Goal: Transaction & Acquisition: Purchase product/service

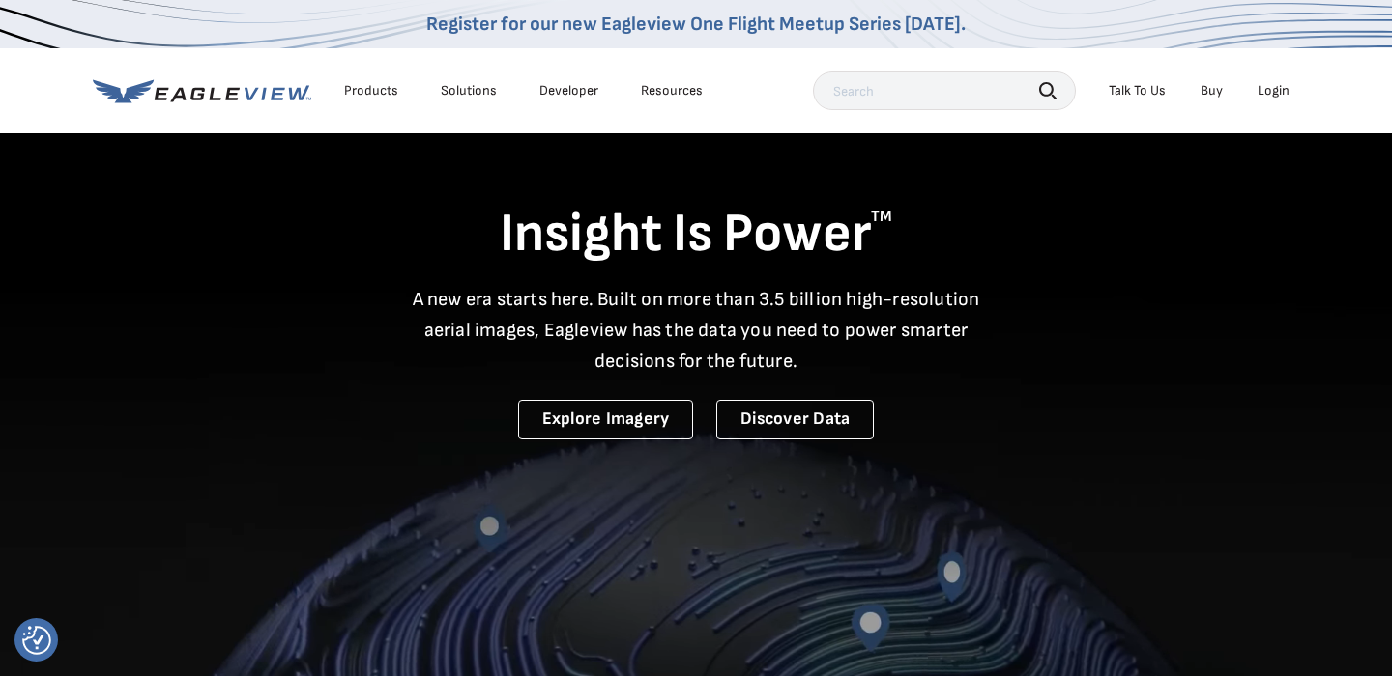
click at [1267, 99] on div "Login" at bounding box center [1273, 90] width 32 height 17
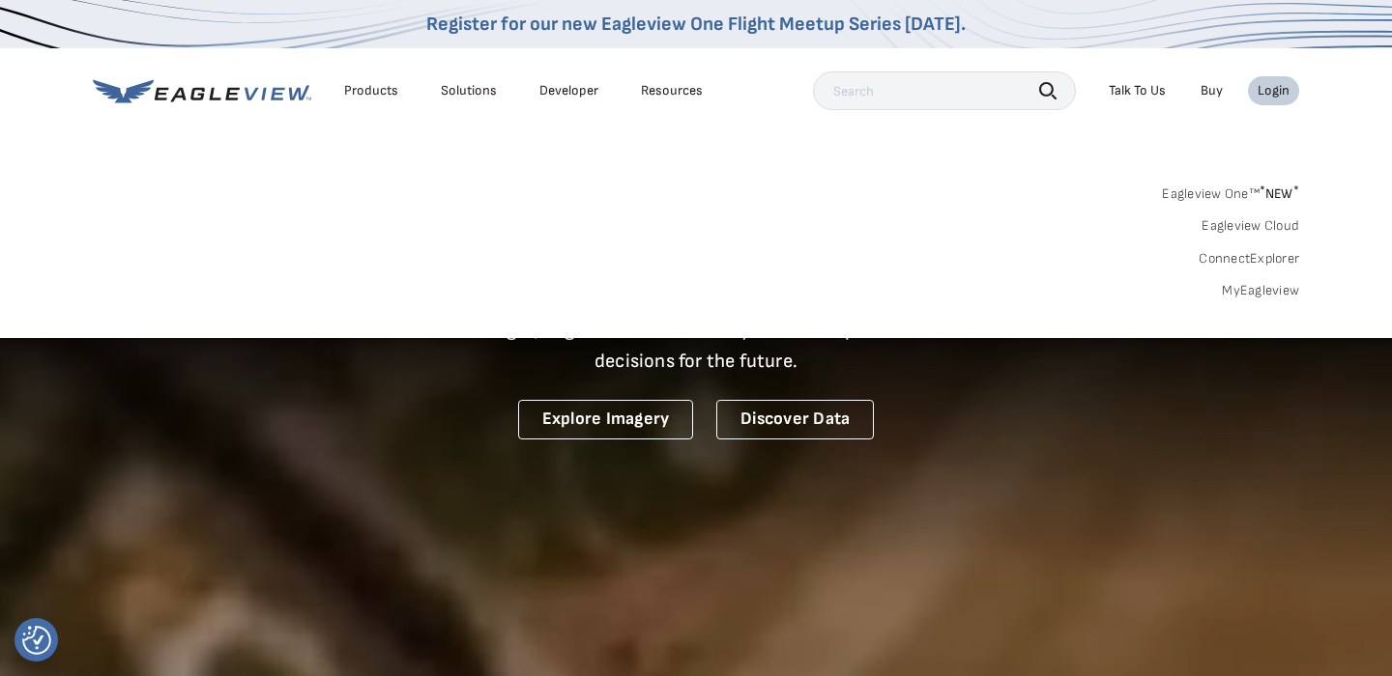
click at [1277, 295] on link "MyEagleview" at bounding box center [1260, 290] width 77 height 17
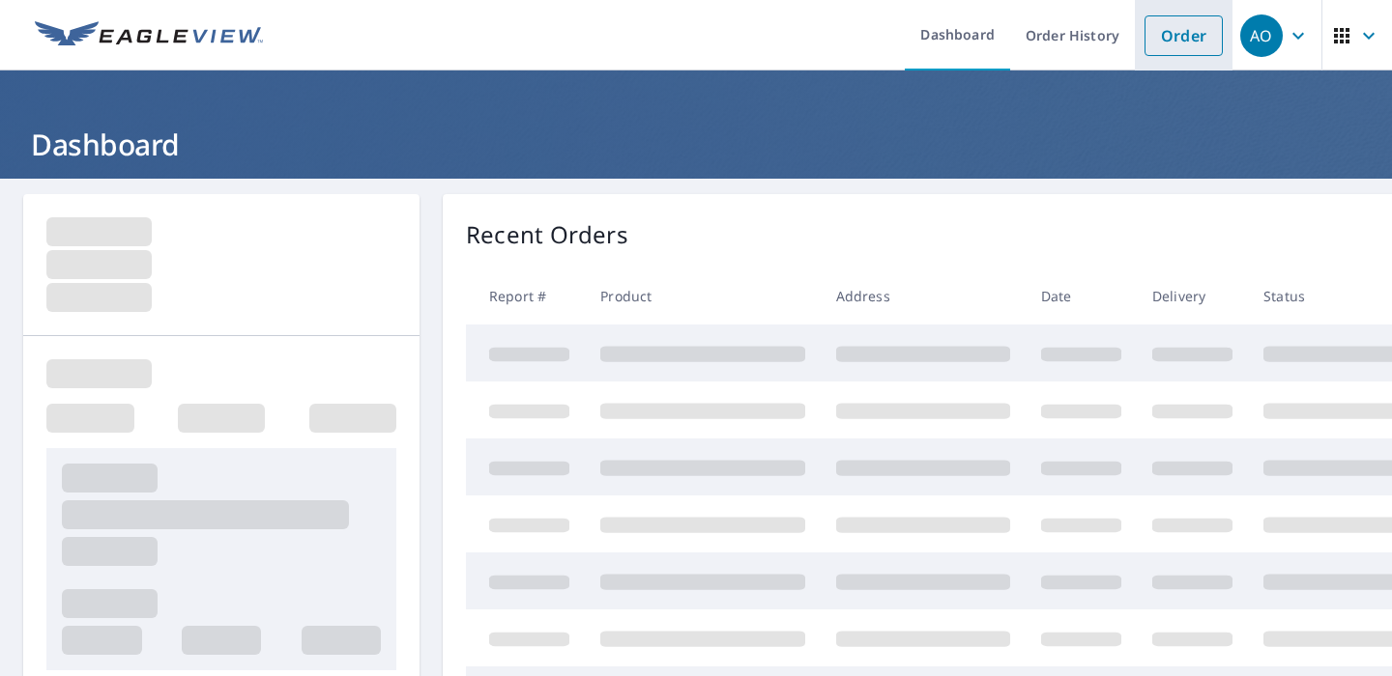
click at [1171, 36] on link "Order" at bounding box center [1183, 35] width 78 height 41
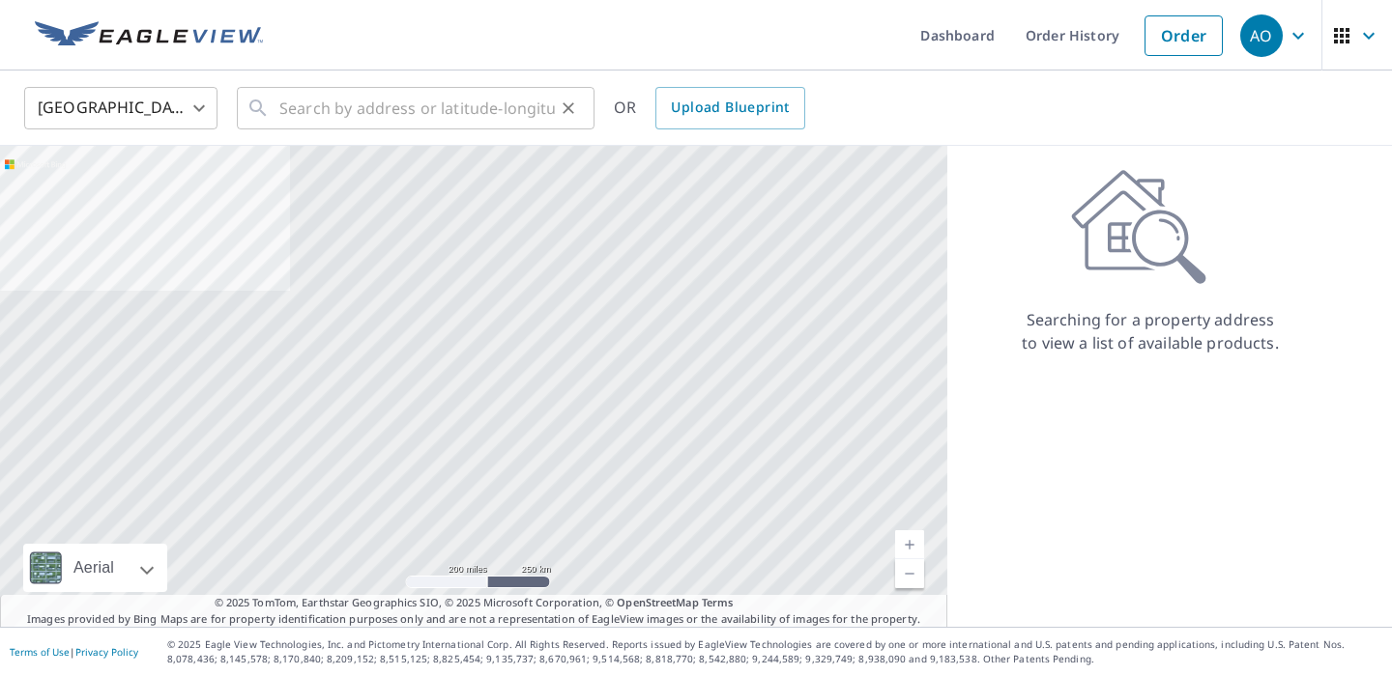
click at [271, 119] on div "​" at bounding box center [416, 108] width 358 height 43
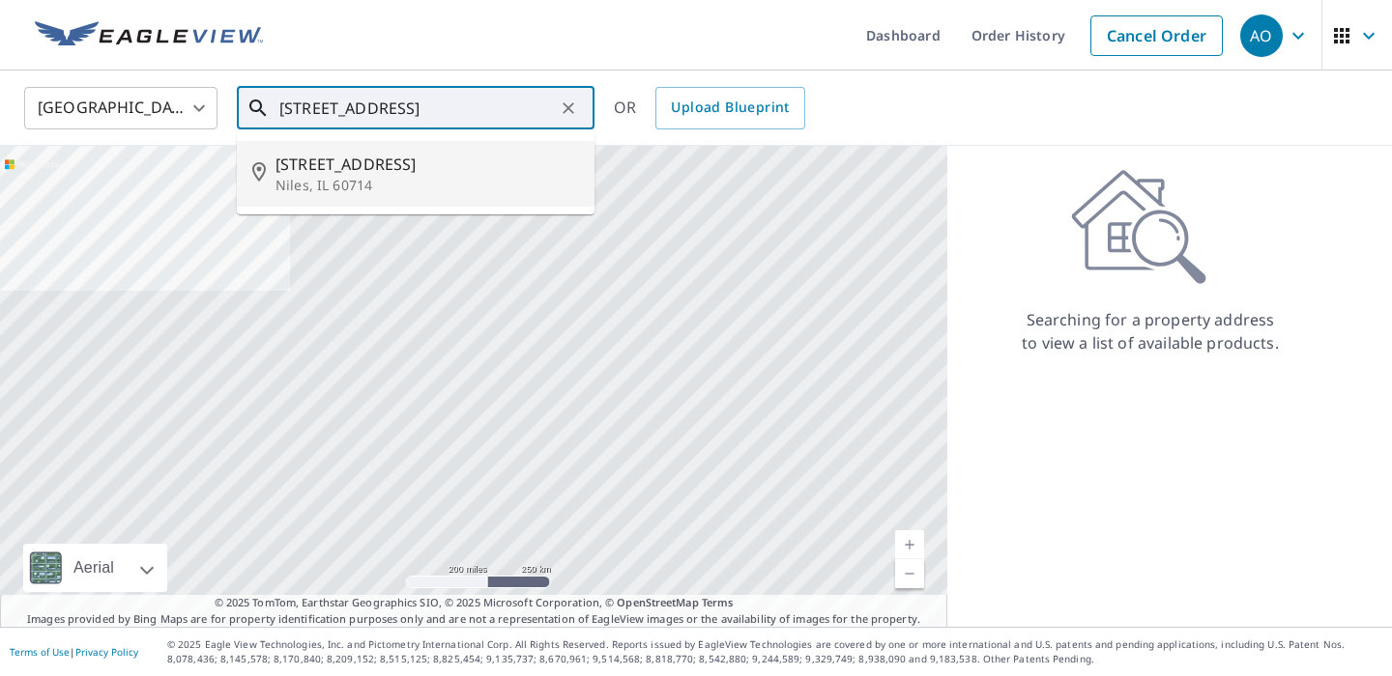
click at [325, 165] on span "[STREET_ADDRESS]" at bounding box center [426, 164] width 303 height 23
type input "[STREET_ADDRESS]"
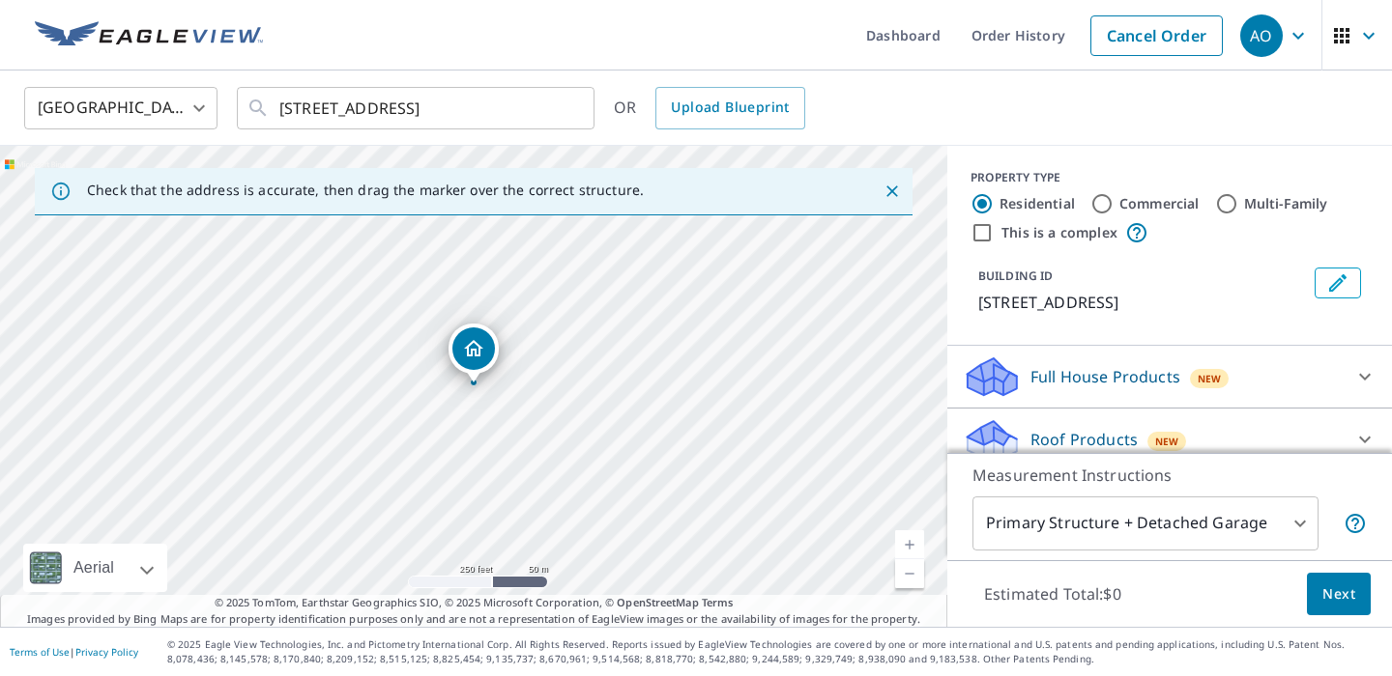
click at [1351, 592] on span "Next" at bounding box center [1338, 595] width 33 height 24
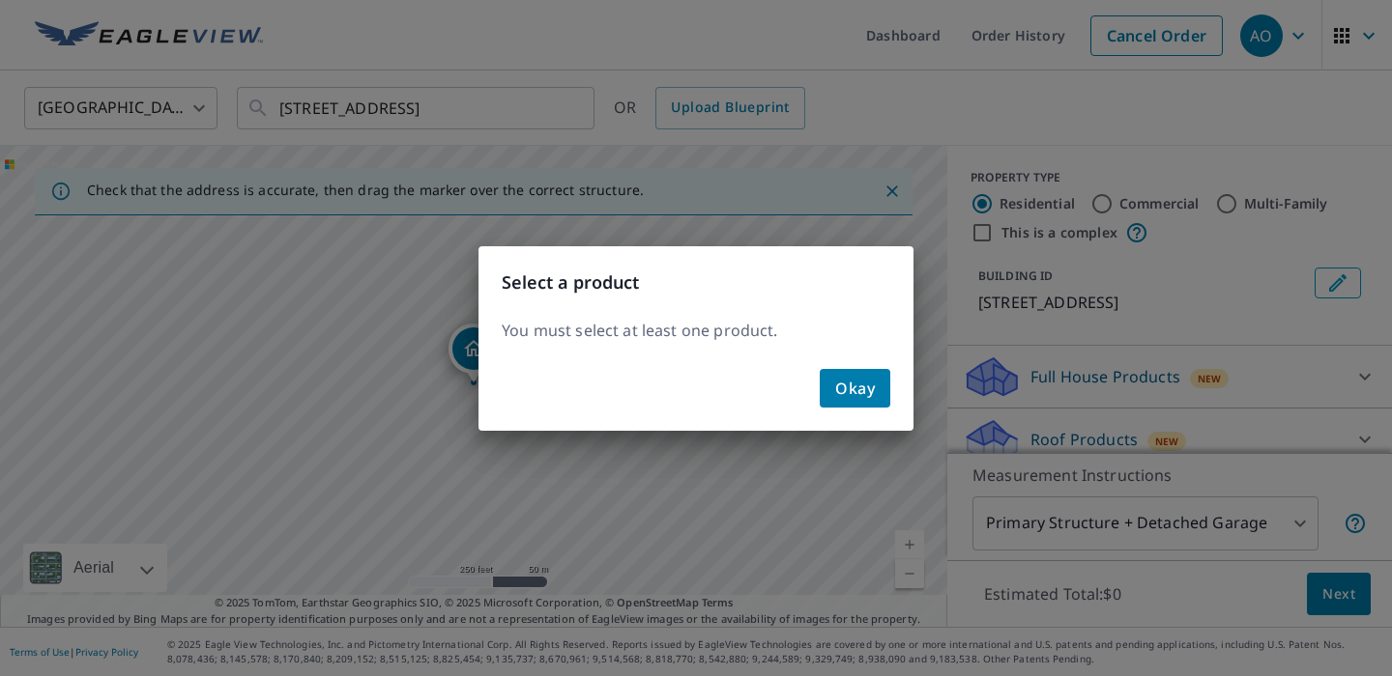
click at [869, 383] on span "Okay" at bounding box center [855, 388] width 40 height 27
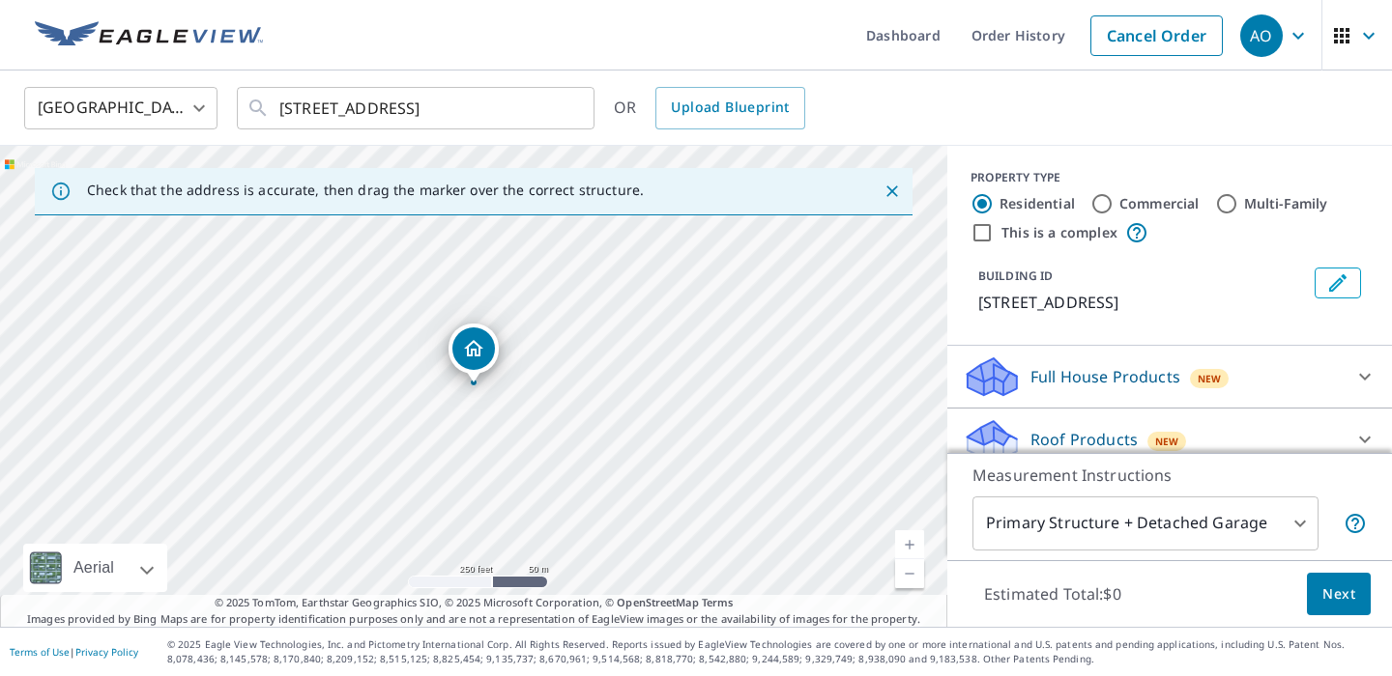
scroll to position [144, 0]
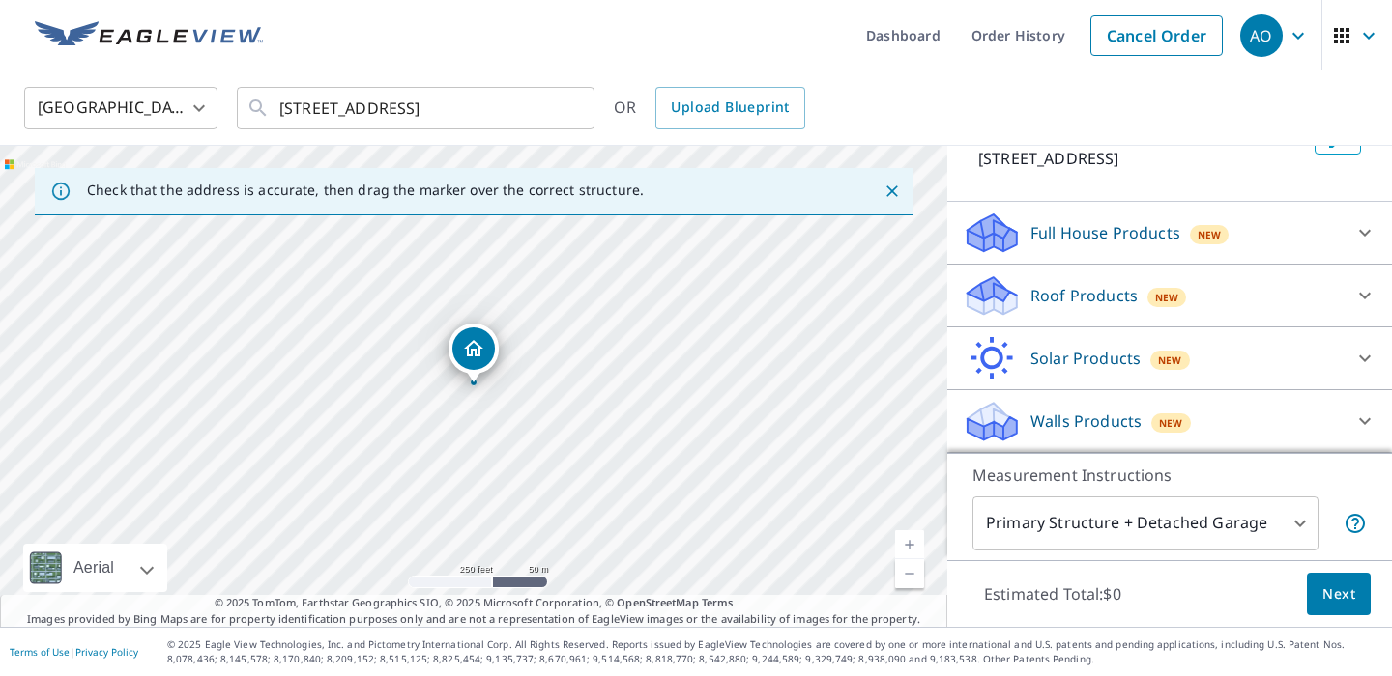
click at [1311, 291] on div "Roof Products New" at bounding box center [1152, 295] width 379 height 45
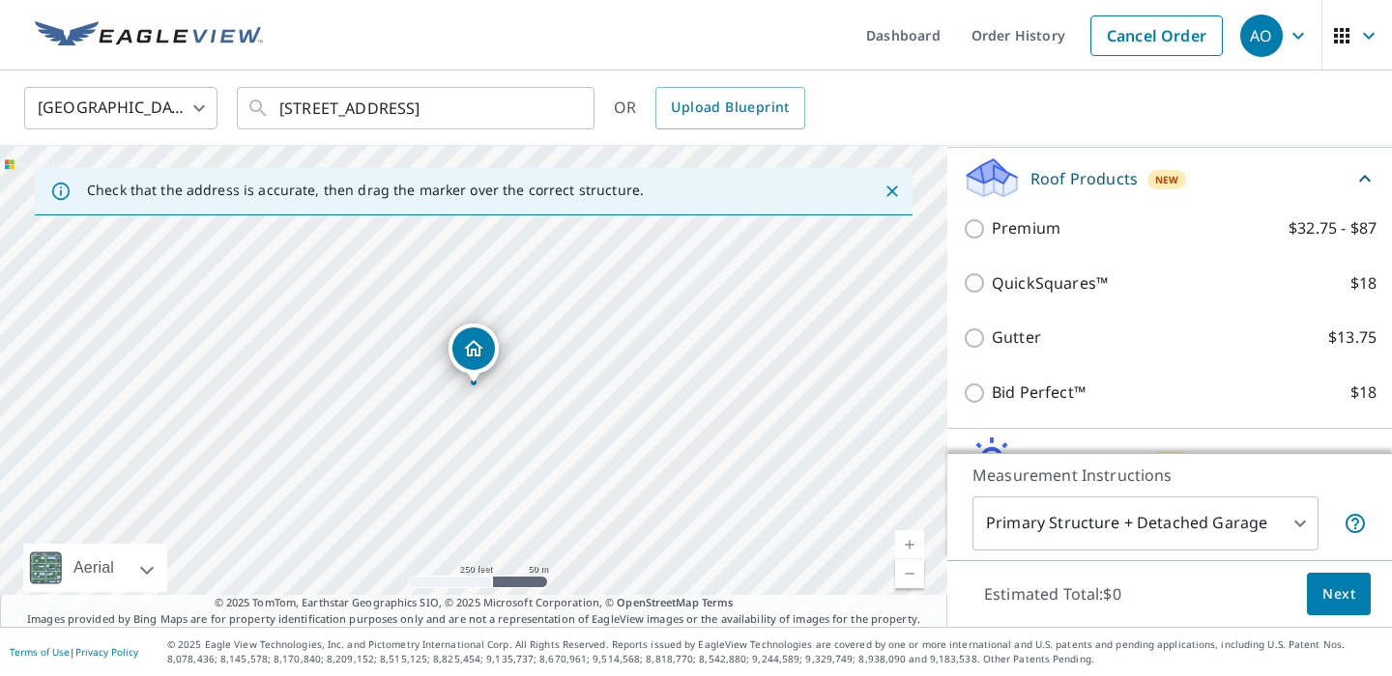
scroll to position [261, 0]
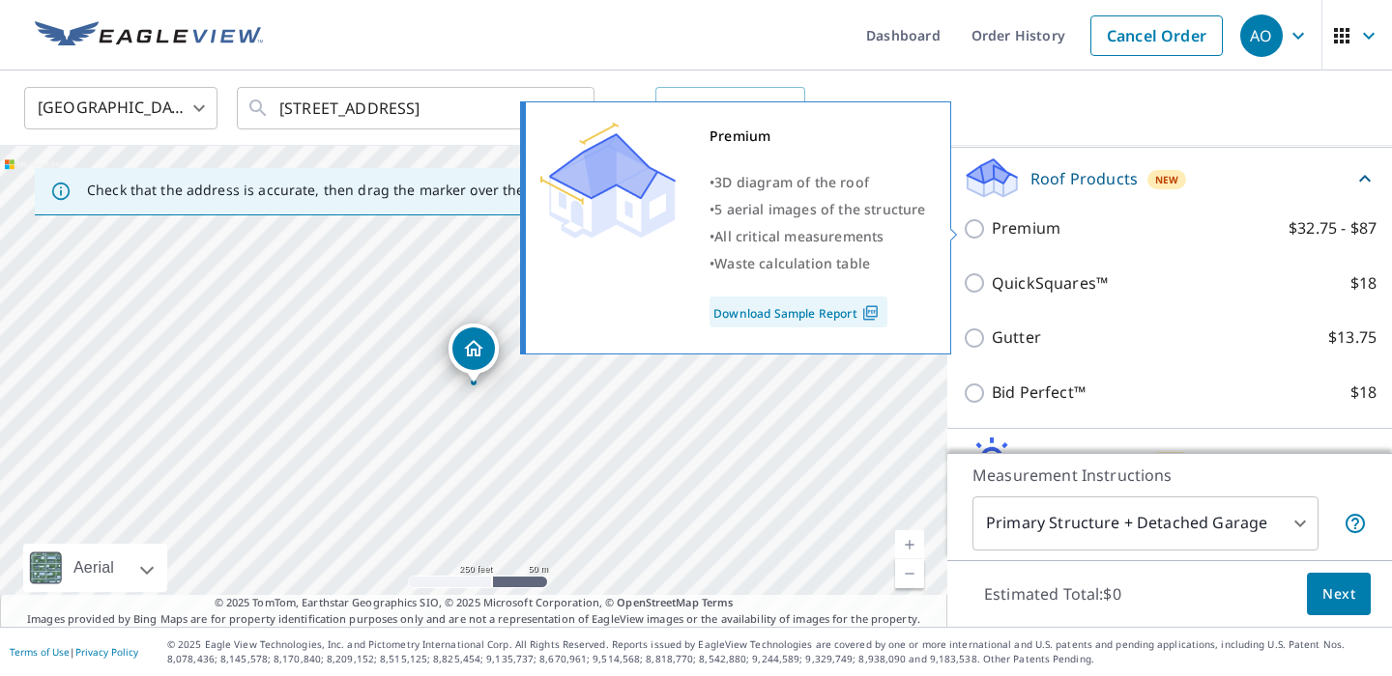
click at [972, 231] on input "Premium $32.75 - $87" at bounding box center [977, 228] width 29 height 23
checkbox input "true"
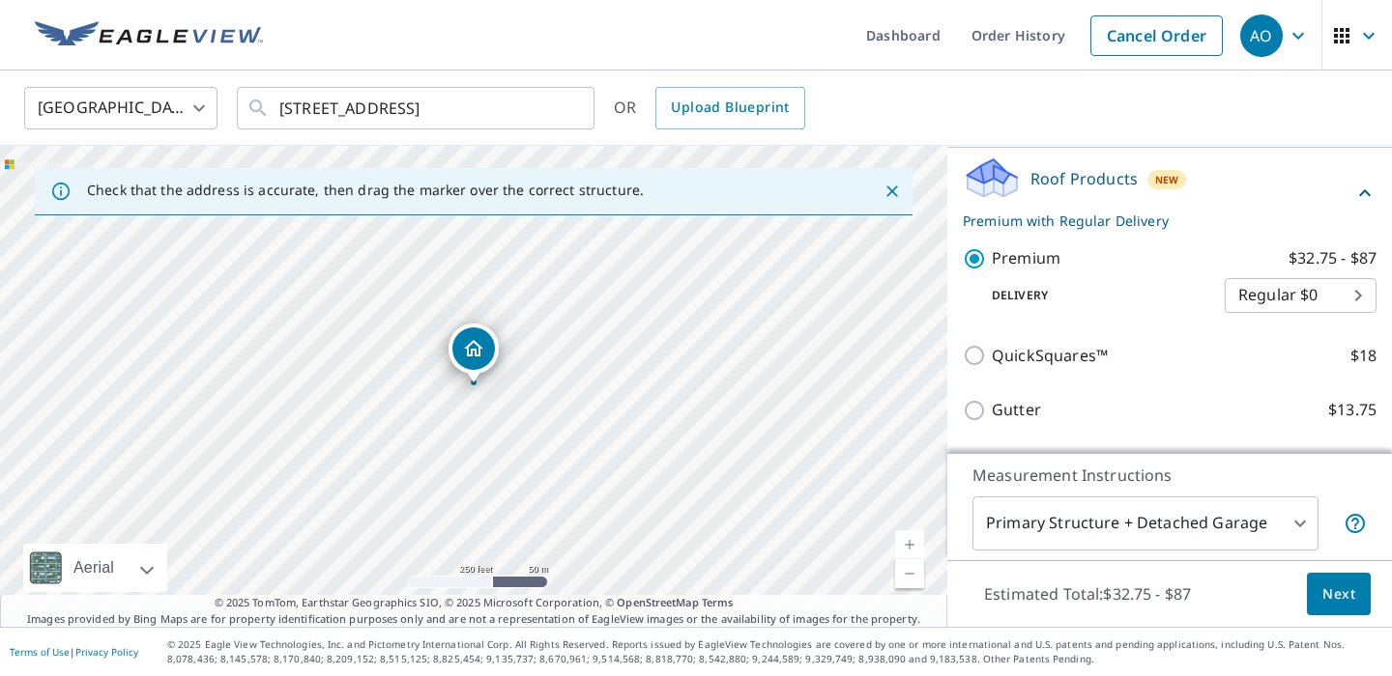
click at [1348, 595] on span "Next" at bounding box center [1338, 595] width 33 height 24
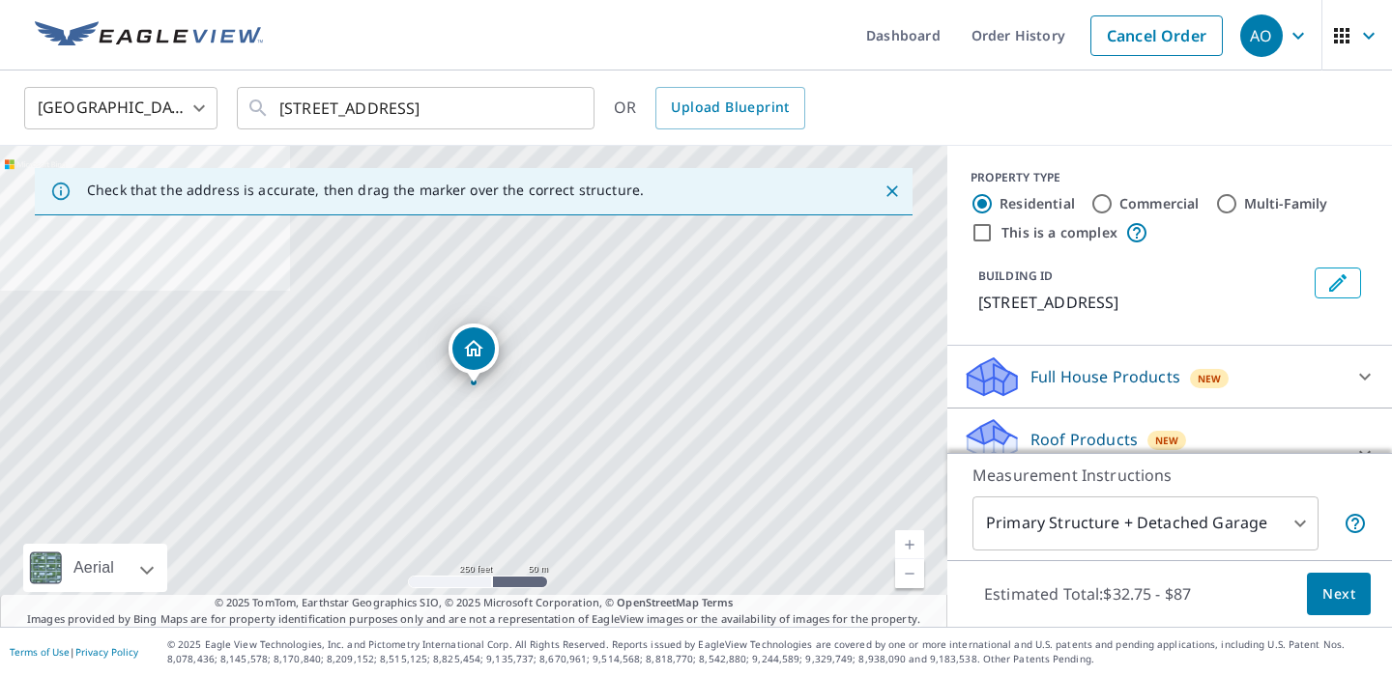
scroll to position [173, 0]
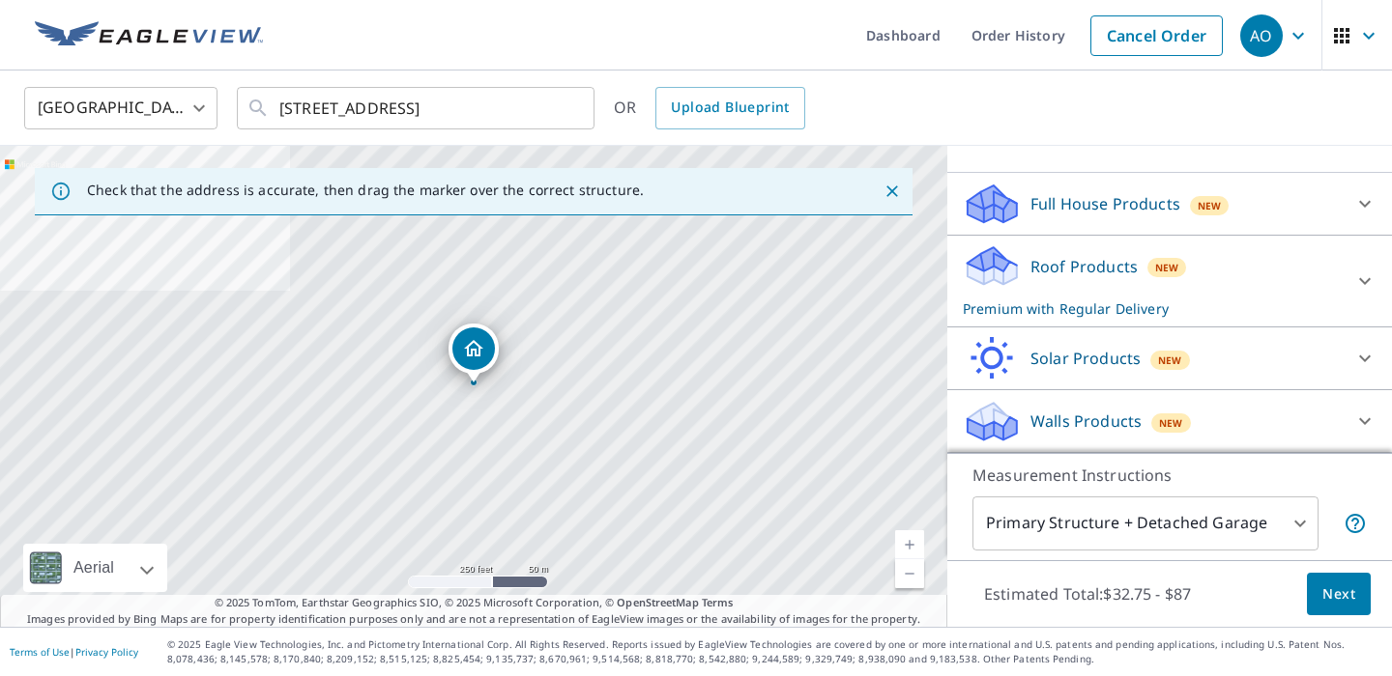
click at [1109, 267] on p "Roof Products" at bounding box center [1083, 266] width 107 height 23
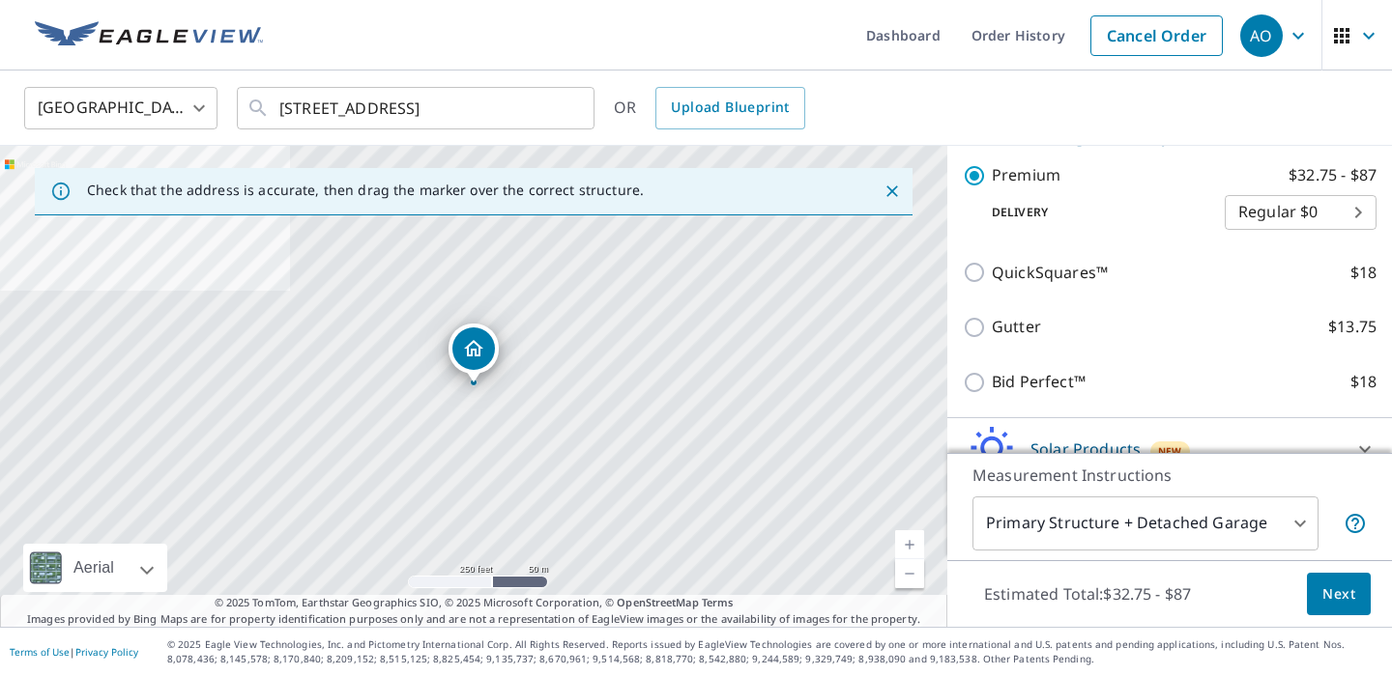
scroll to position [391, 0]
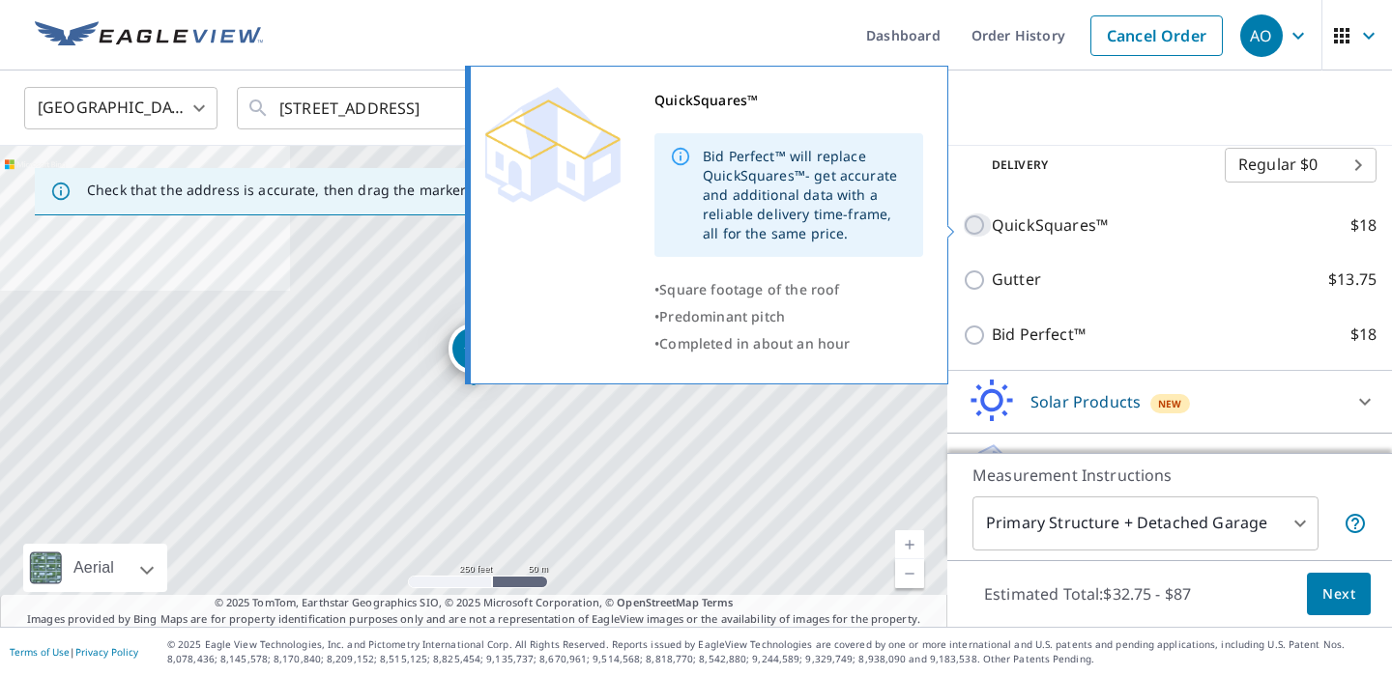
click at [973, 228] on input "QuickSquares™ $18" at bounding box center [977, 225] width 29 height 23
checkbox input "true"
checkbox input "false"
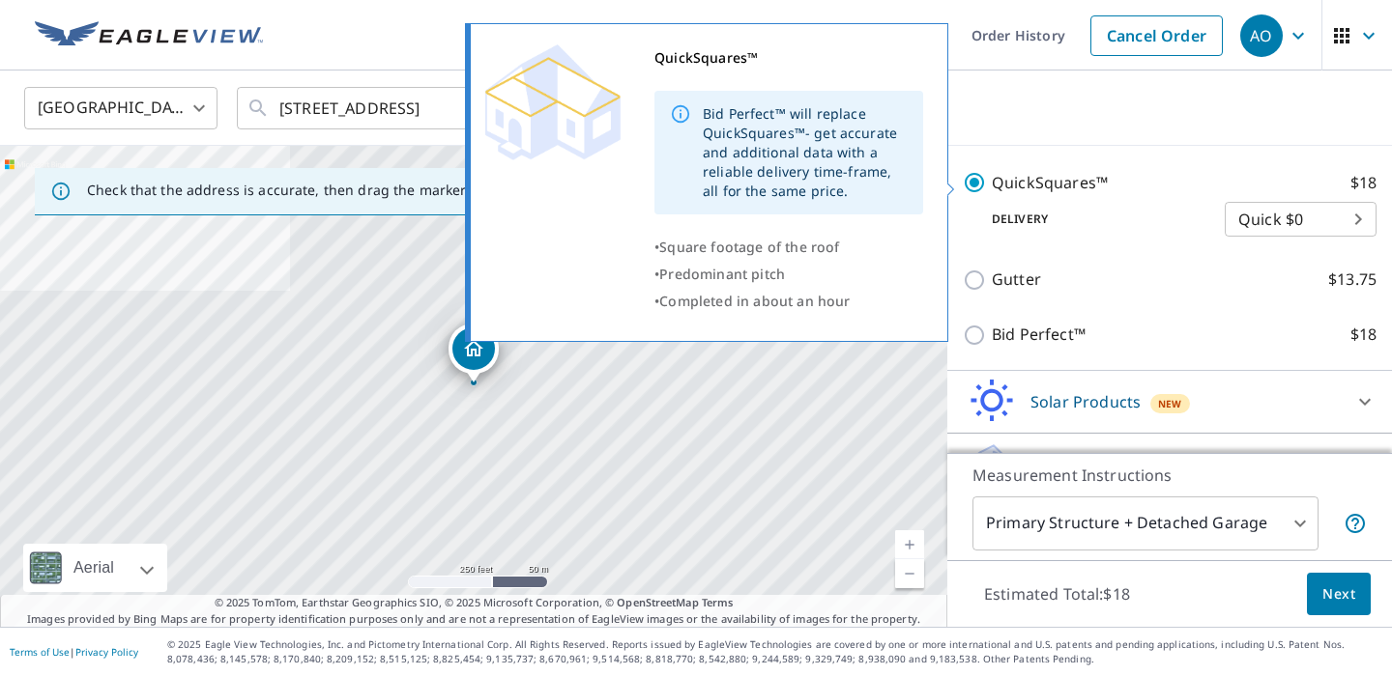
click at [1074, 182] on p "QuickSquares™" at bounding box center [1050, 183] width 116 height 24
click at [992, 182] on input "QuickSquares™ $18" at bounding box center [977, 182] width 29 height 23
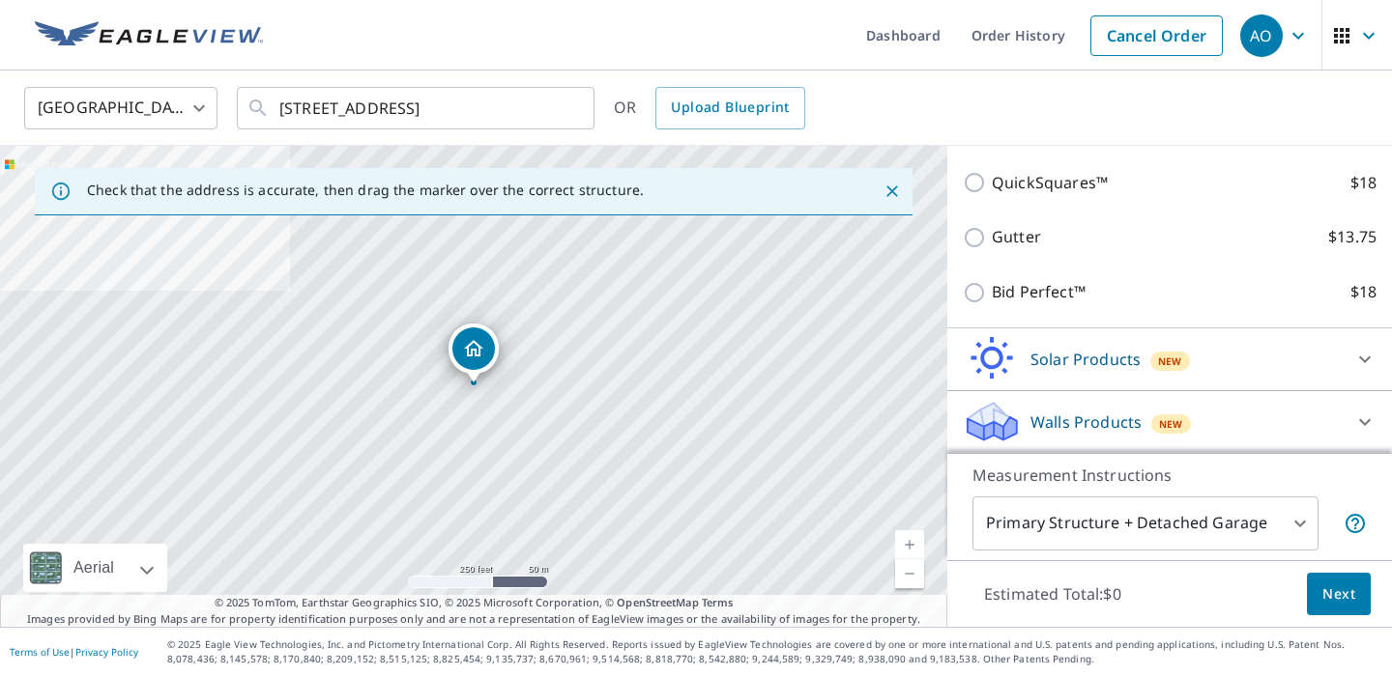
click at [1018, 185] on p "QuickSquares™" at bounding box center [1050, 183] width 116 height 24
click at [992, 185] on input "QuickSquares™ $18" at bounding box center [977, 182] width 29 height 23
checkbox input "true"
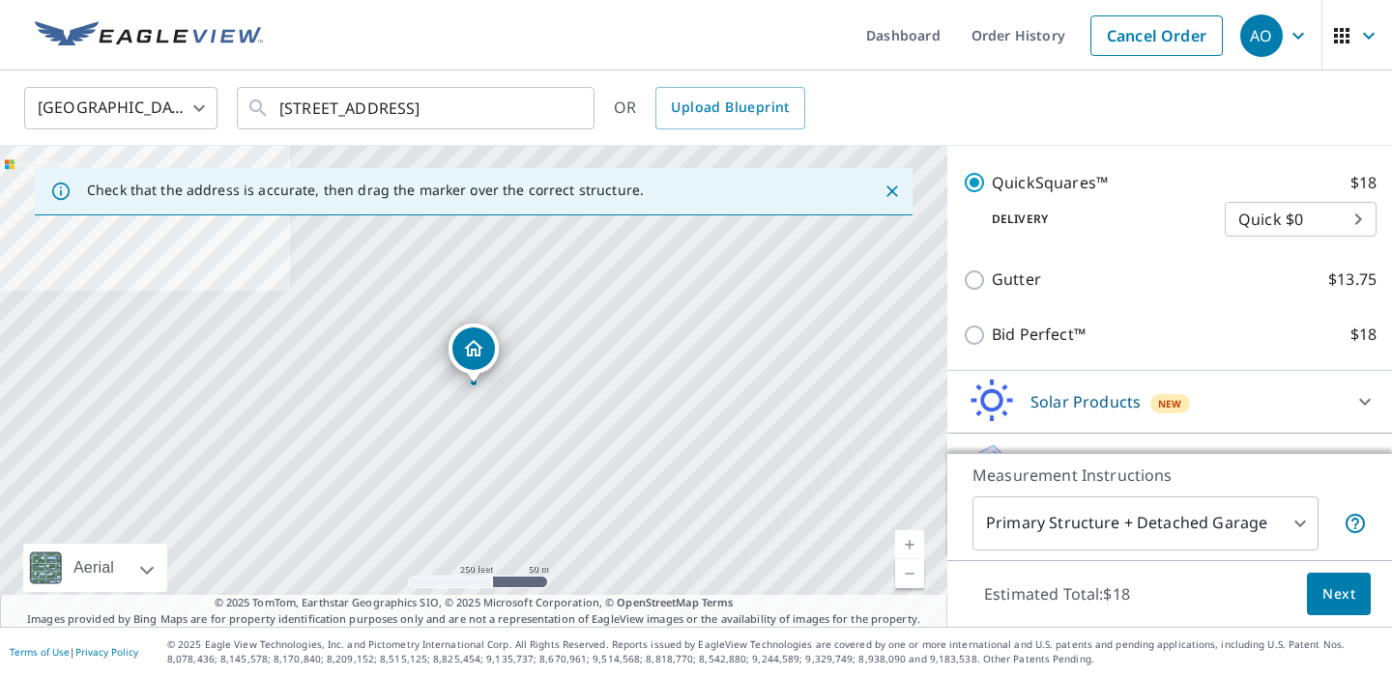
click at [1126, 217] on p "Delivery" at bounding box center [1094, 219] width 262 height 17
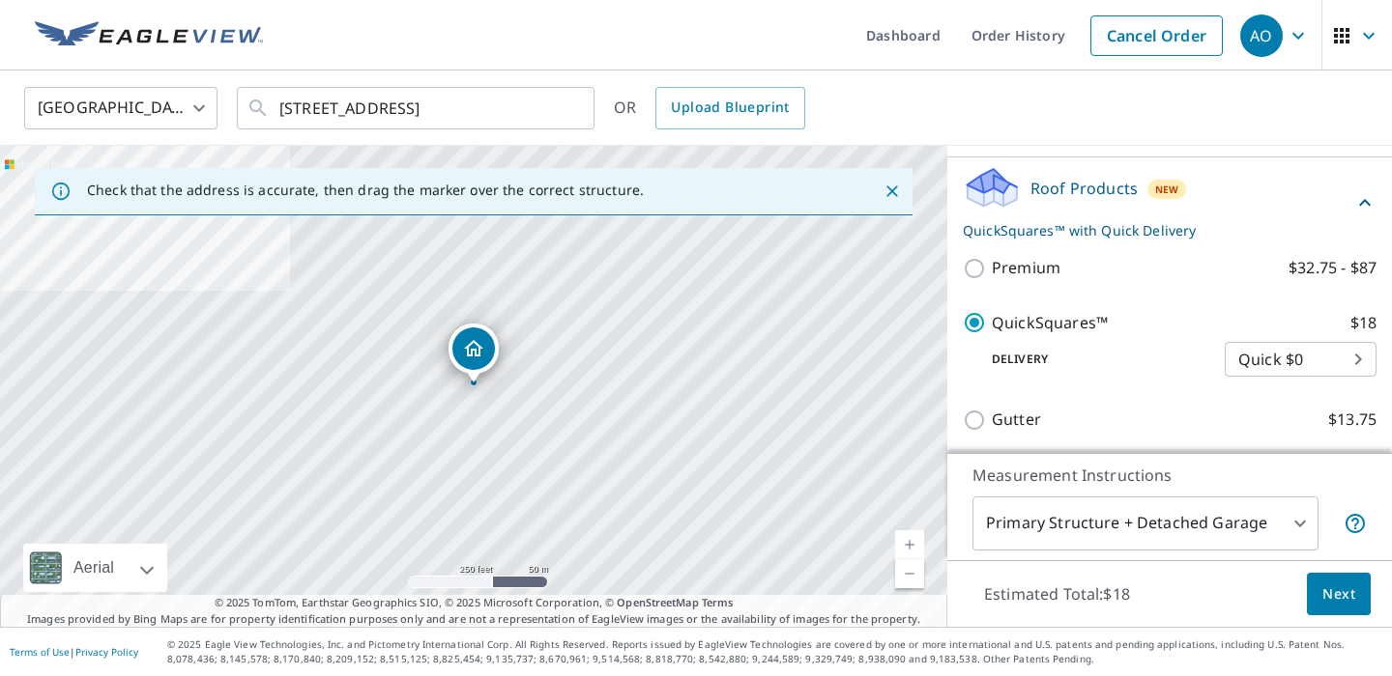
scroll to position [243, 0]
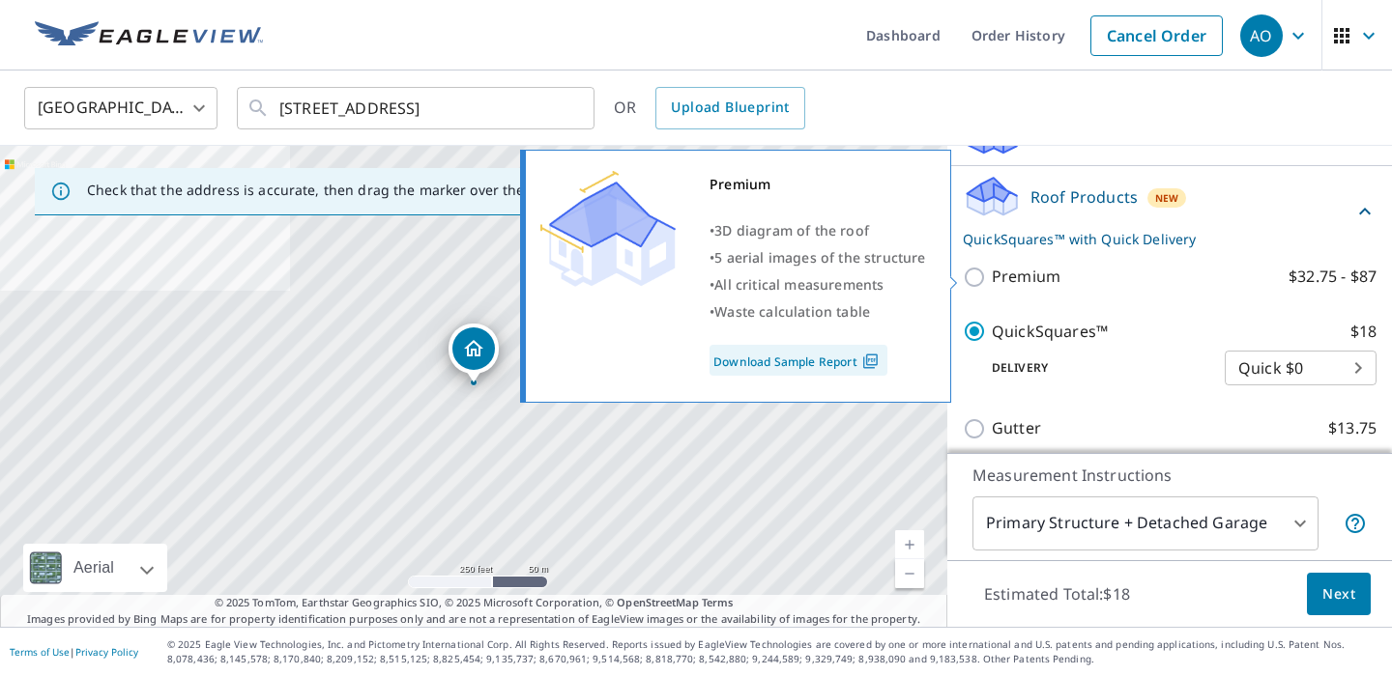
click at [977, 277] on input "Premium $32.75 - $87" at bounding box center [977, 277] width 29 height 23
checkbox input "true"
checkbox input "false"
